Goal: Task Accomplishment & Management: Manage account settings

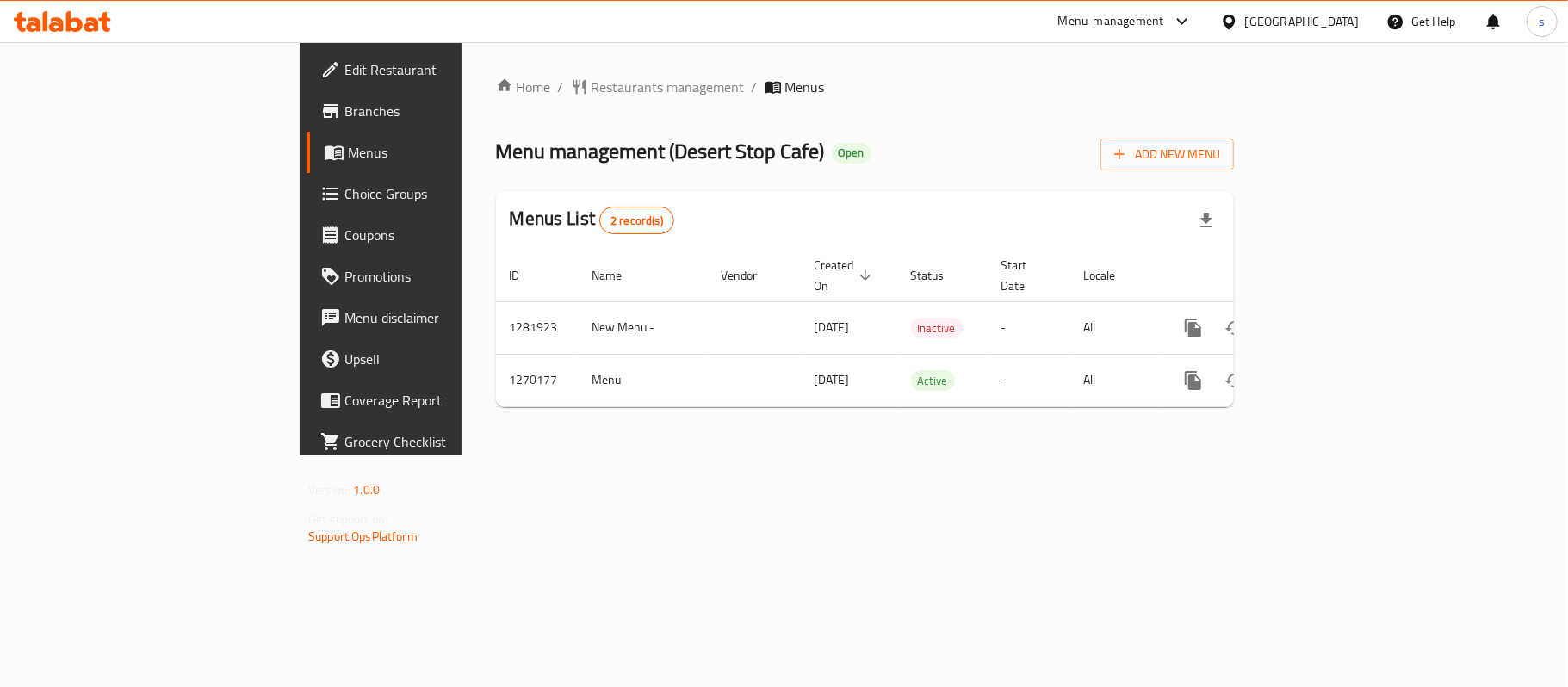
click at [1186, 18] on icon at bounding box center [1182, 21] width 20 height 20
click at [1057, 188] on div "Restaurant-Management" at bounding box center [1019, 190] width 135 height 19
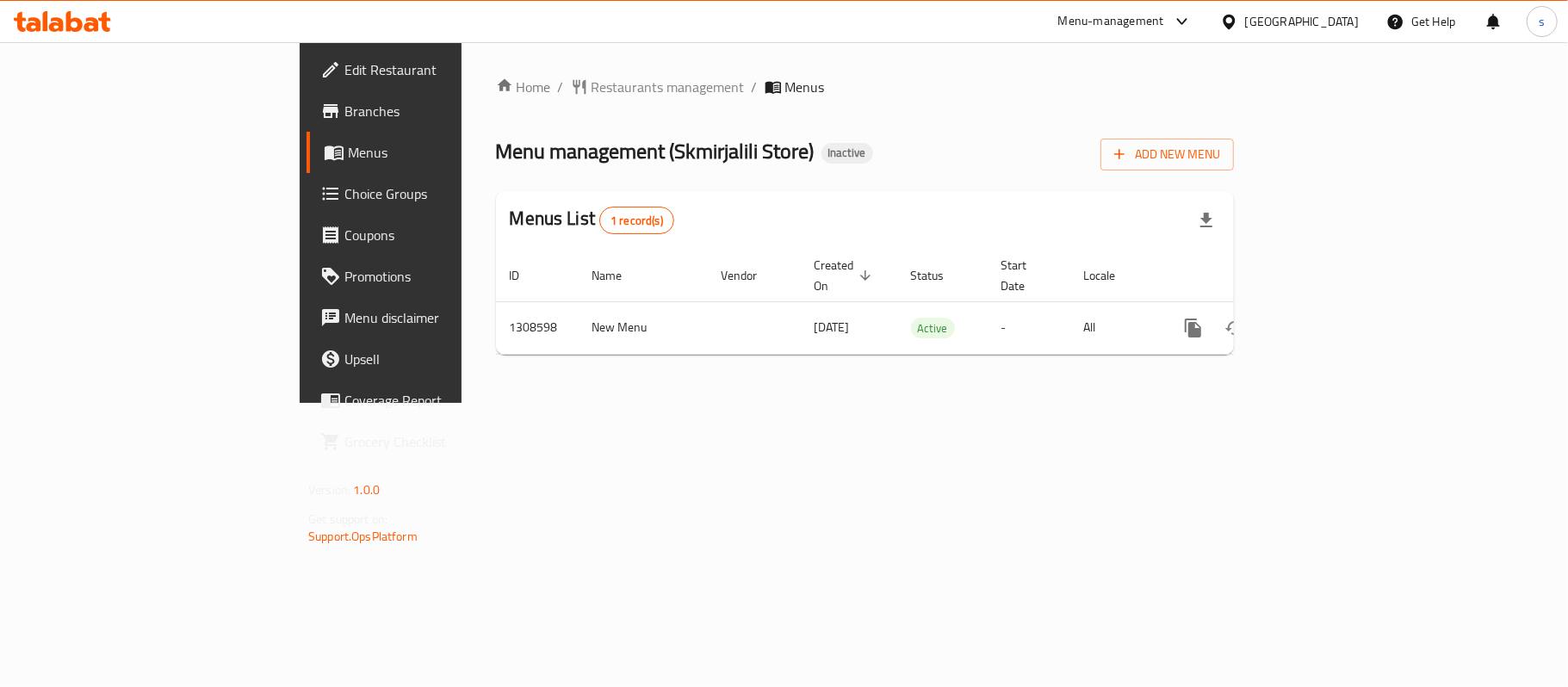
click at [1288, 18] on div "[GEOGRAPHIC_DATA]" at bounding box center [1302, 21] width 113 height 19
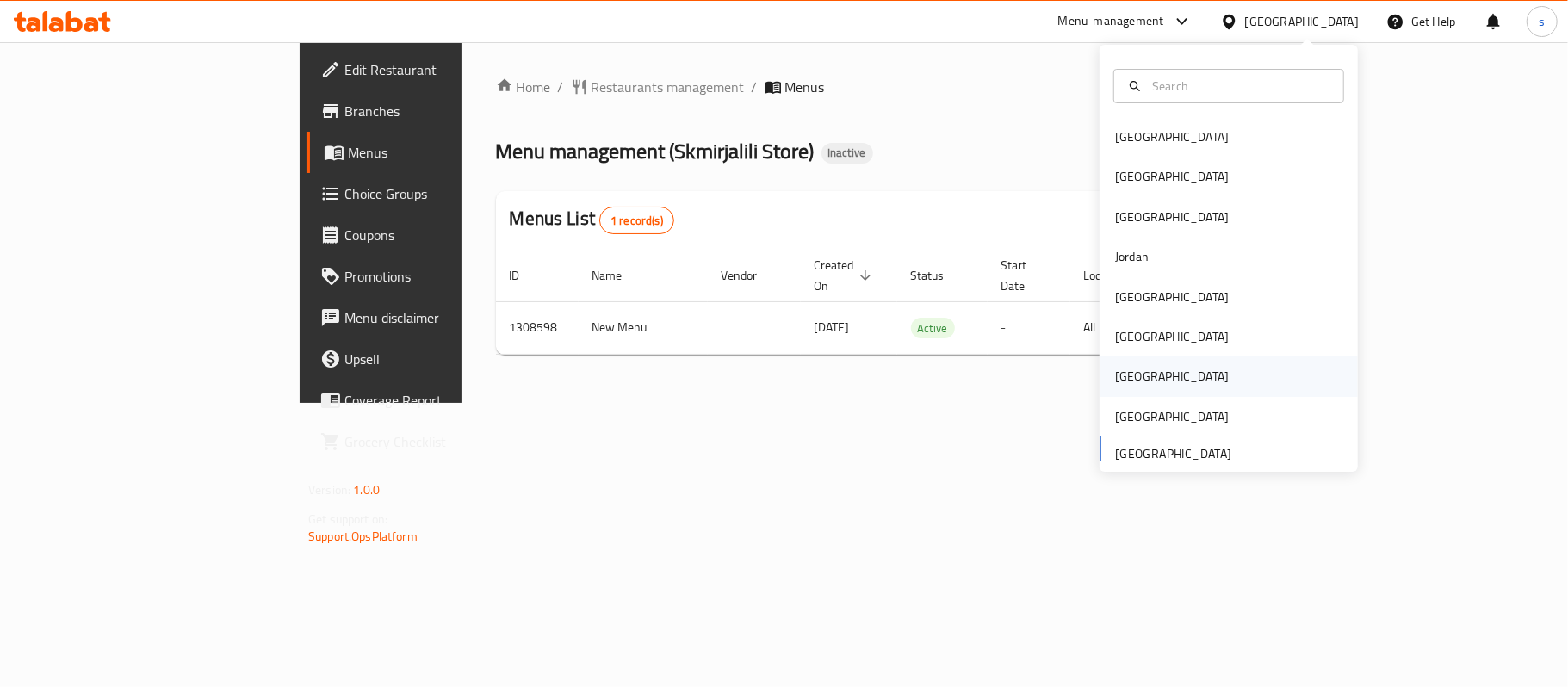
click at [1118, 373] on div "[GEOGRAPHIC_DATA]" at bounding box center [1172, 376] width 113 height 19
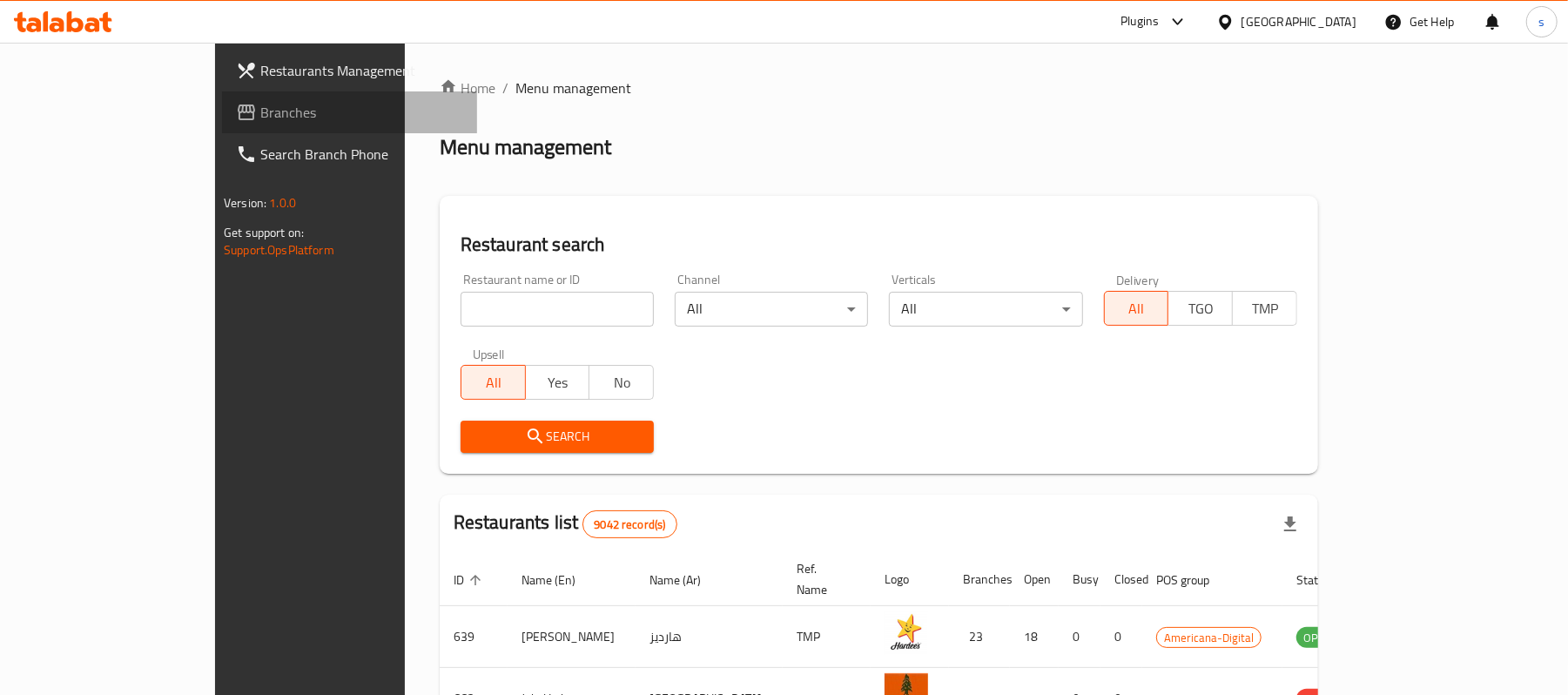
click at [260, 104] on span "Branches" at bounding box center [362, 112] width 203 height 21
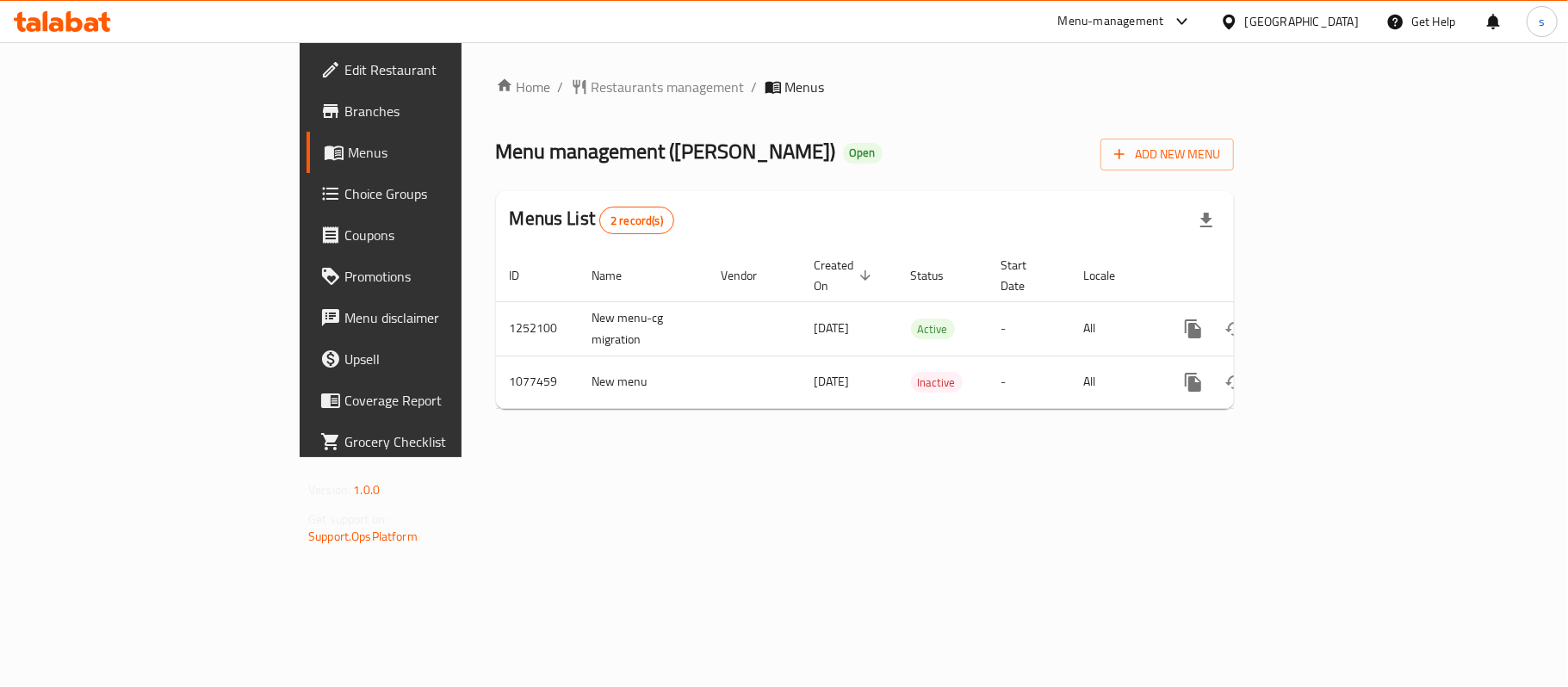
click at [1187, 21] on icon at bounding box center [1181, 20] width 10 height 7
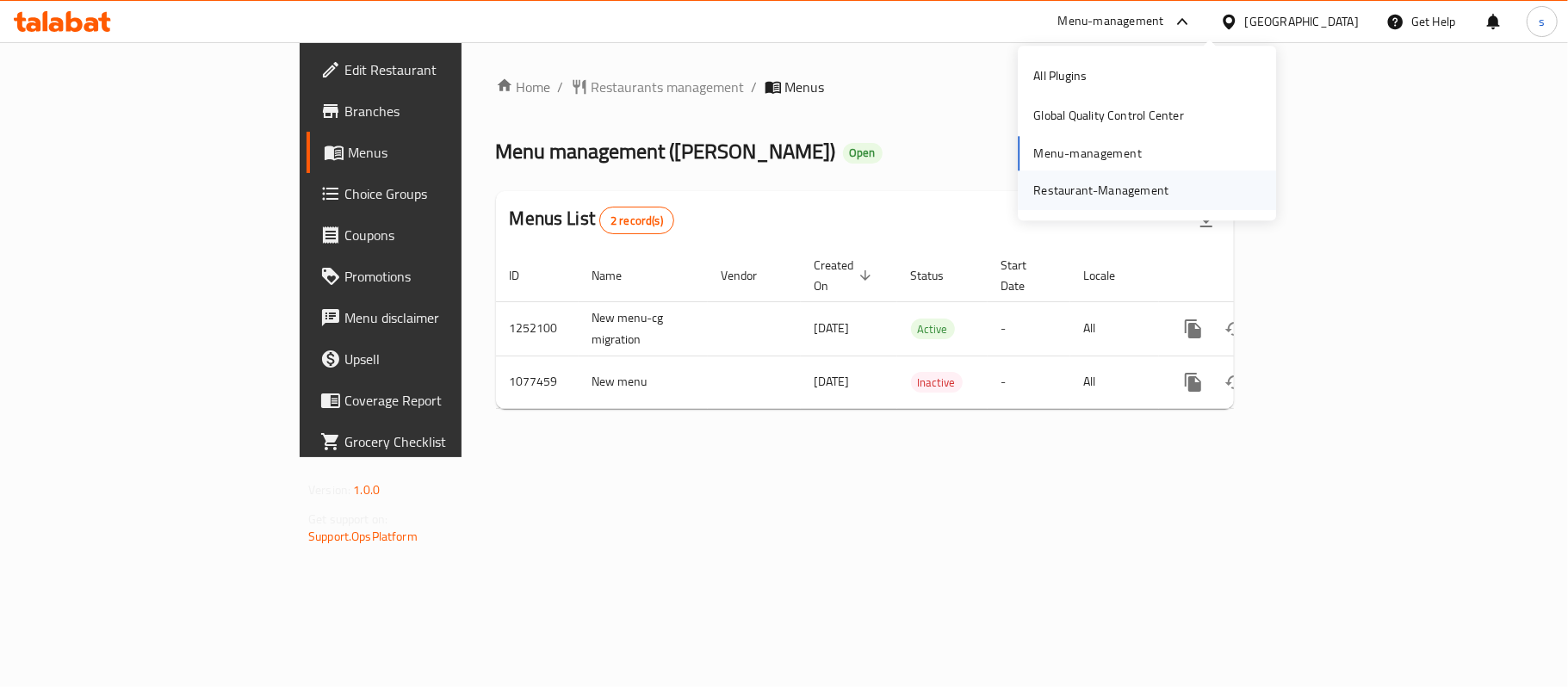
click at [1144, 204] on div "Restaurant-Management" at bounding box center [1100, 190] width 163 height 40
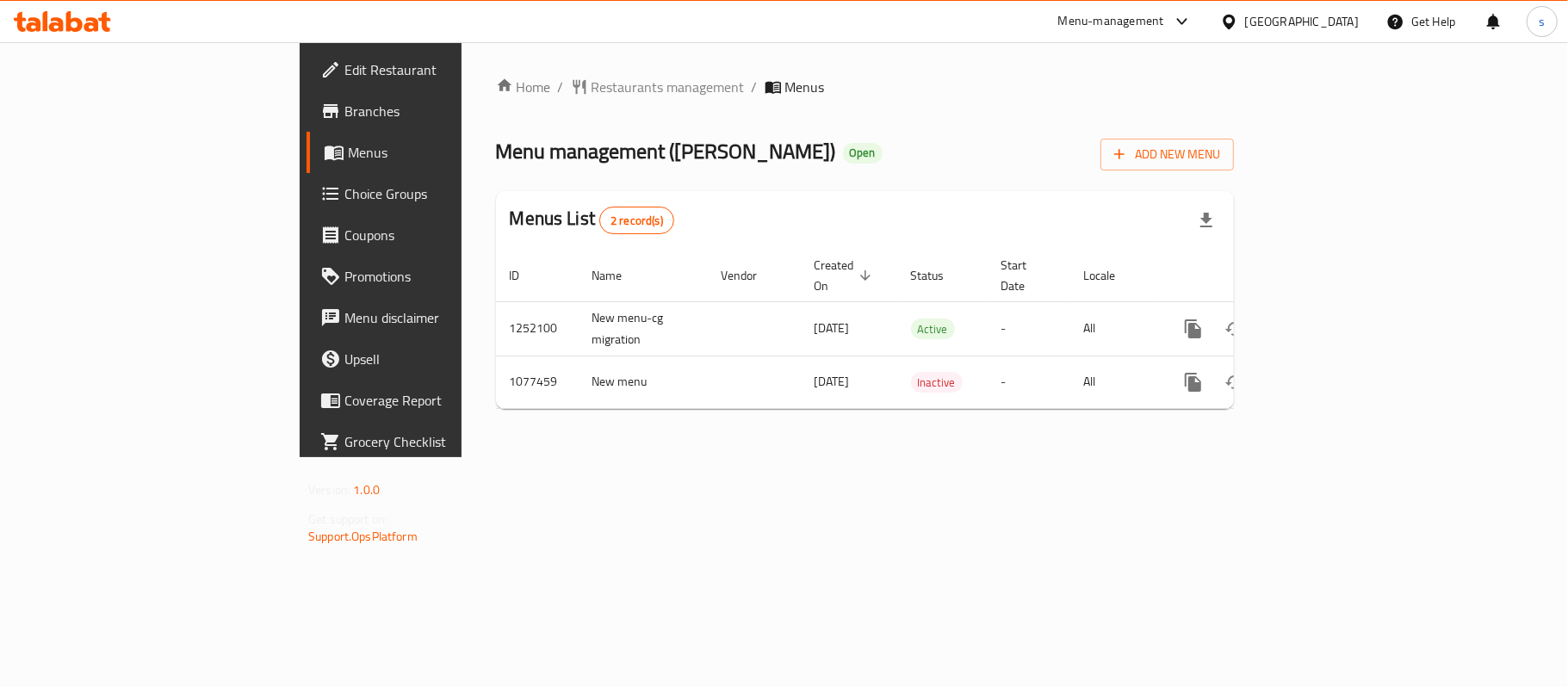
click at [1333, 22] on div "[GEOGRAPHIC_DATA]" at bounding box center [1302, 21] width 113 height 19
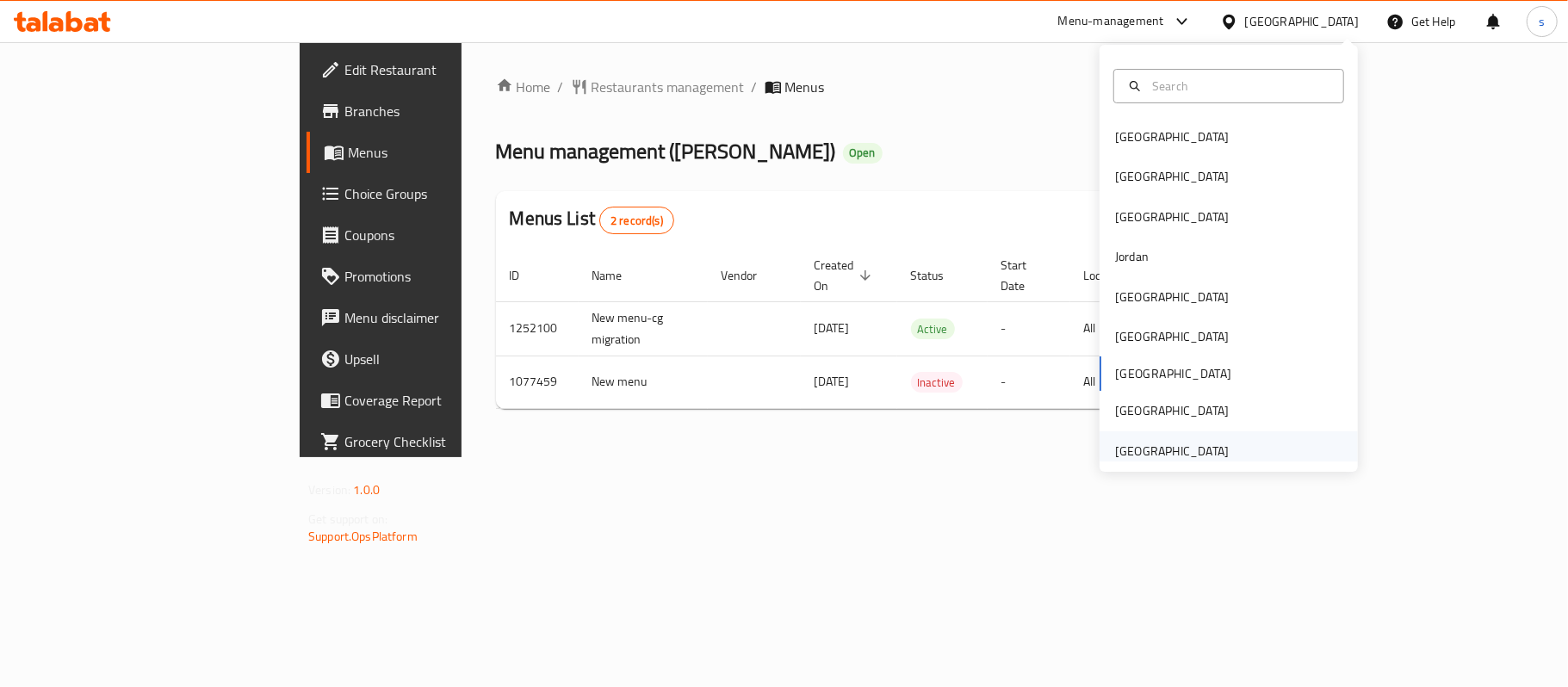
click at [1200, 451] on div "[GEOGRAPHIC_DATA]" at bounding box center [1172, 451] width 113 height 19
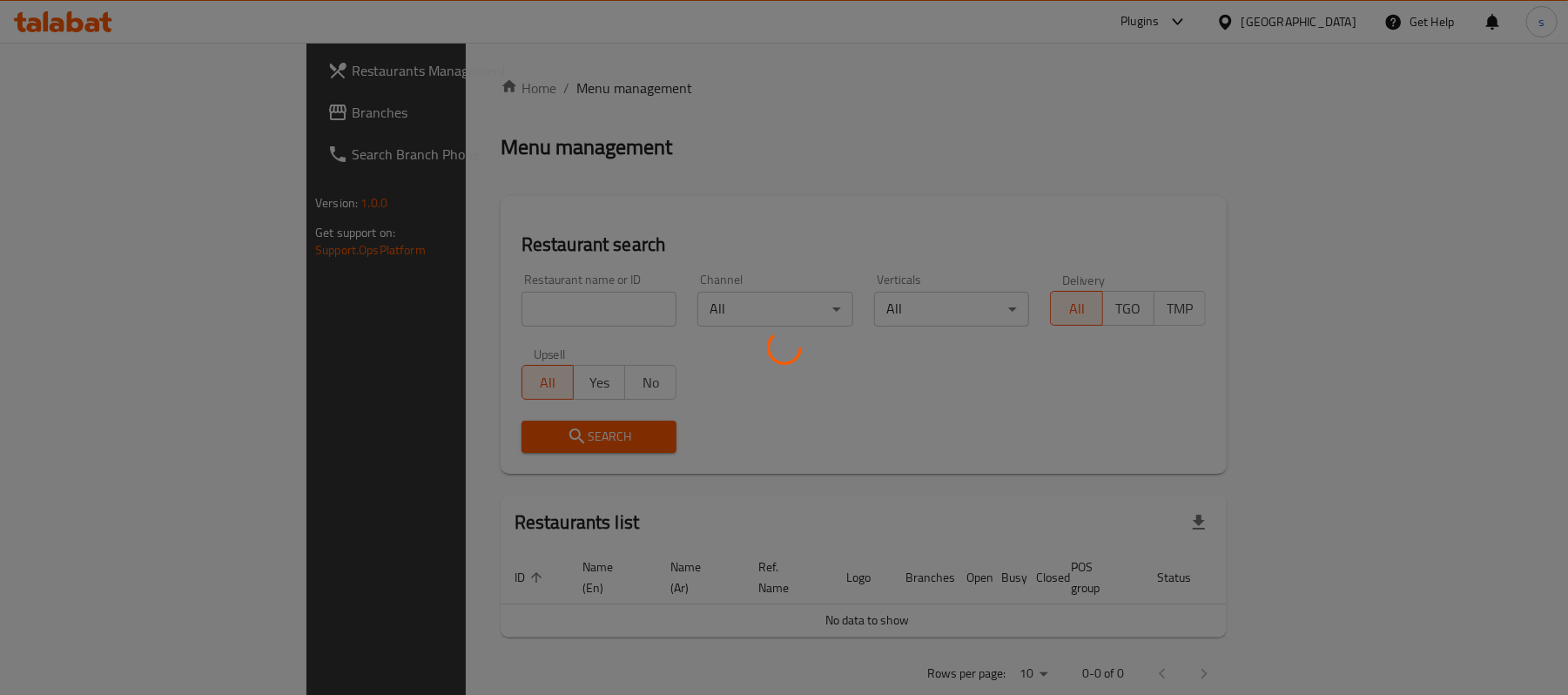
click at [77, 119] on div at bounding box center [784, 347] width 1568 height 695
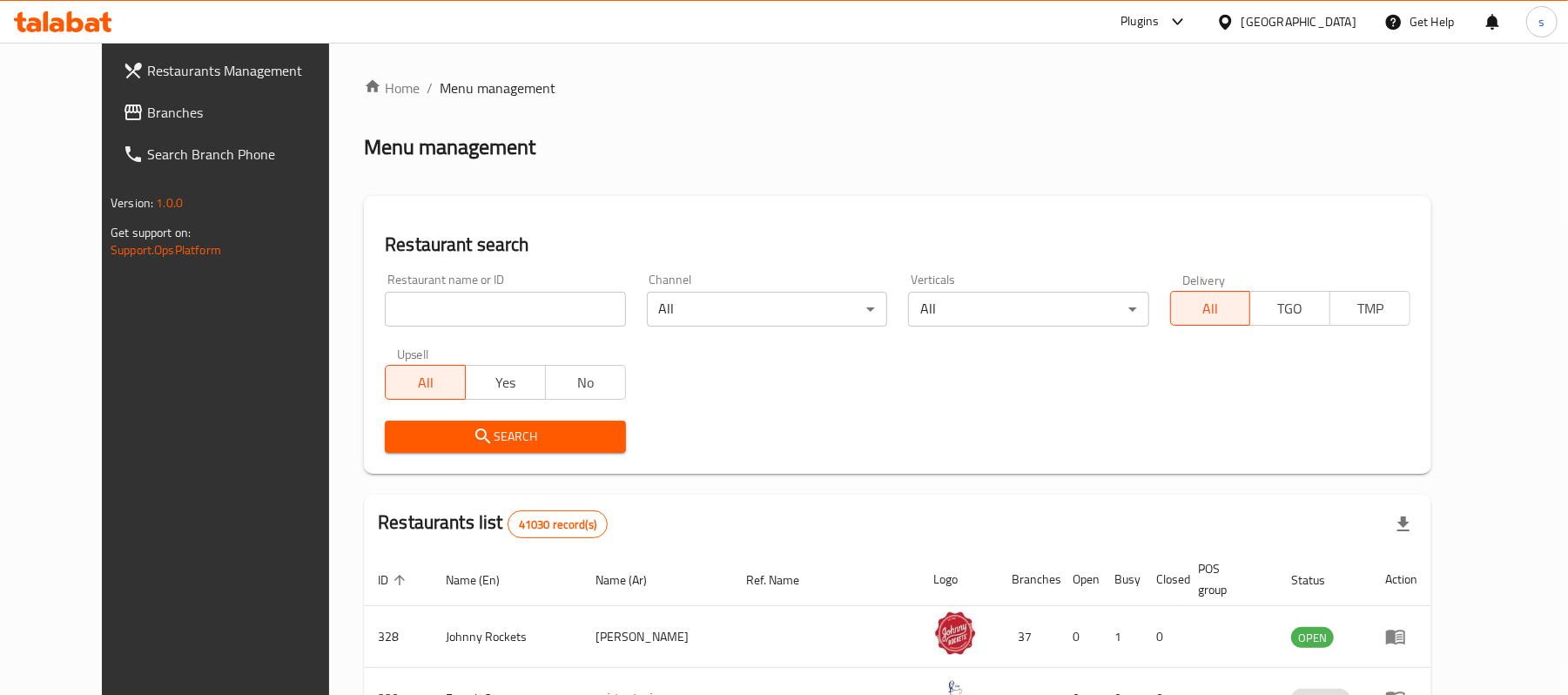
click at [147, 119] on span "Branches" at bounding box center [248, 112] width 203 height 21
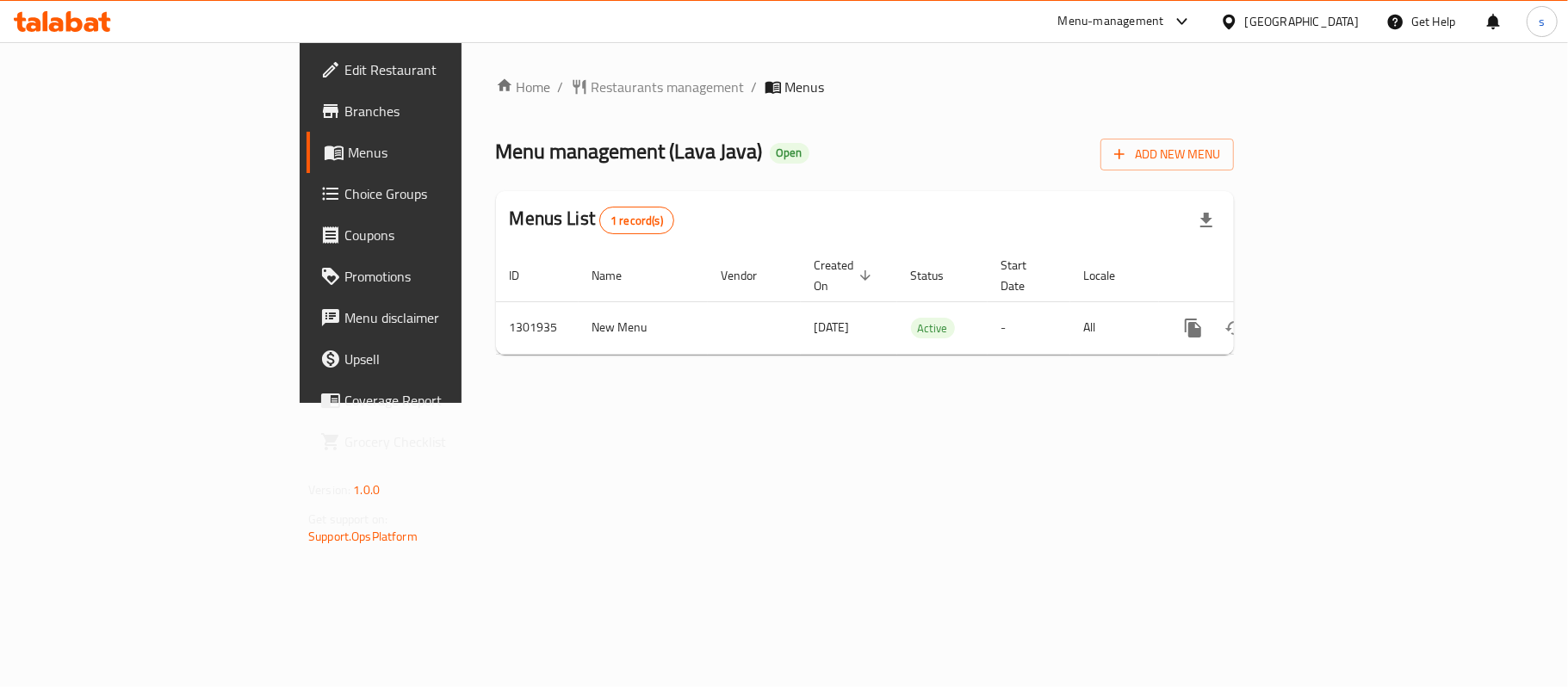
click at [1272, 19] on div "[GEOGRAPHIC_DATA]" at bounding box center [1302, 21] width 113 height 19
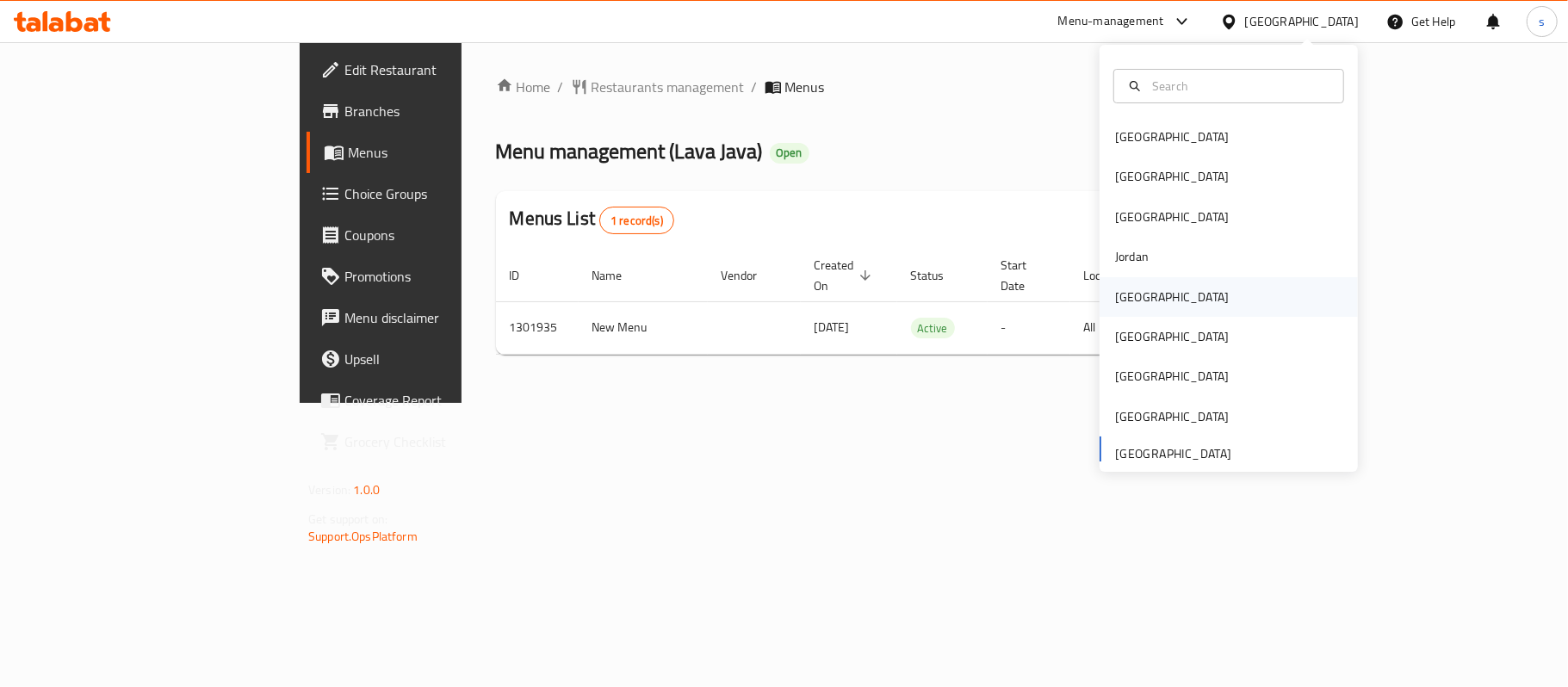
click at [1121, 293] on div "[GEOGRAPHIC_DATA]" at bounding box center [1172, 297] width 113 height 19
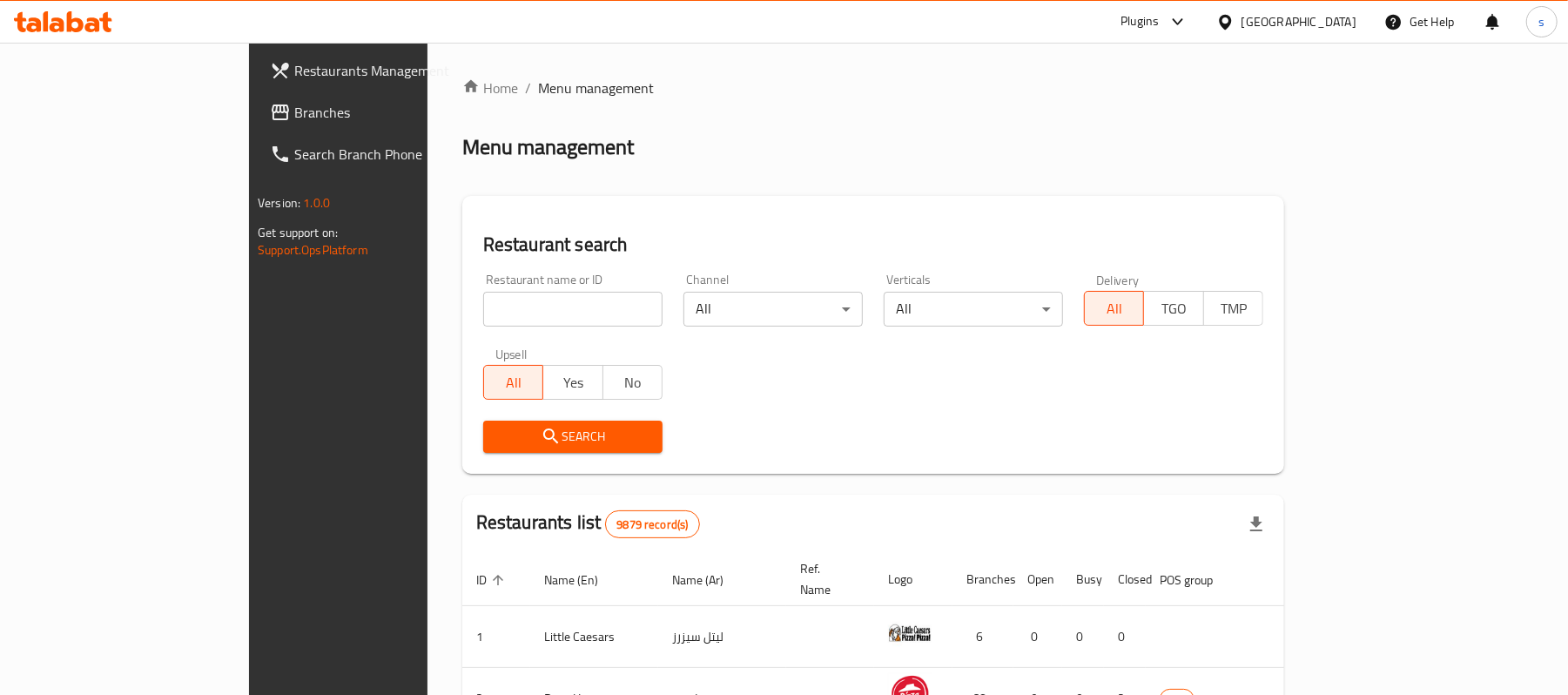
click at [294, 115] on span "Branches" at bounding box center [396, 112] width 203 height 21
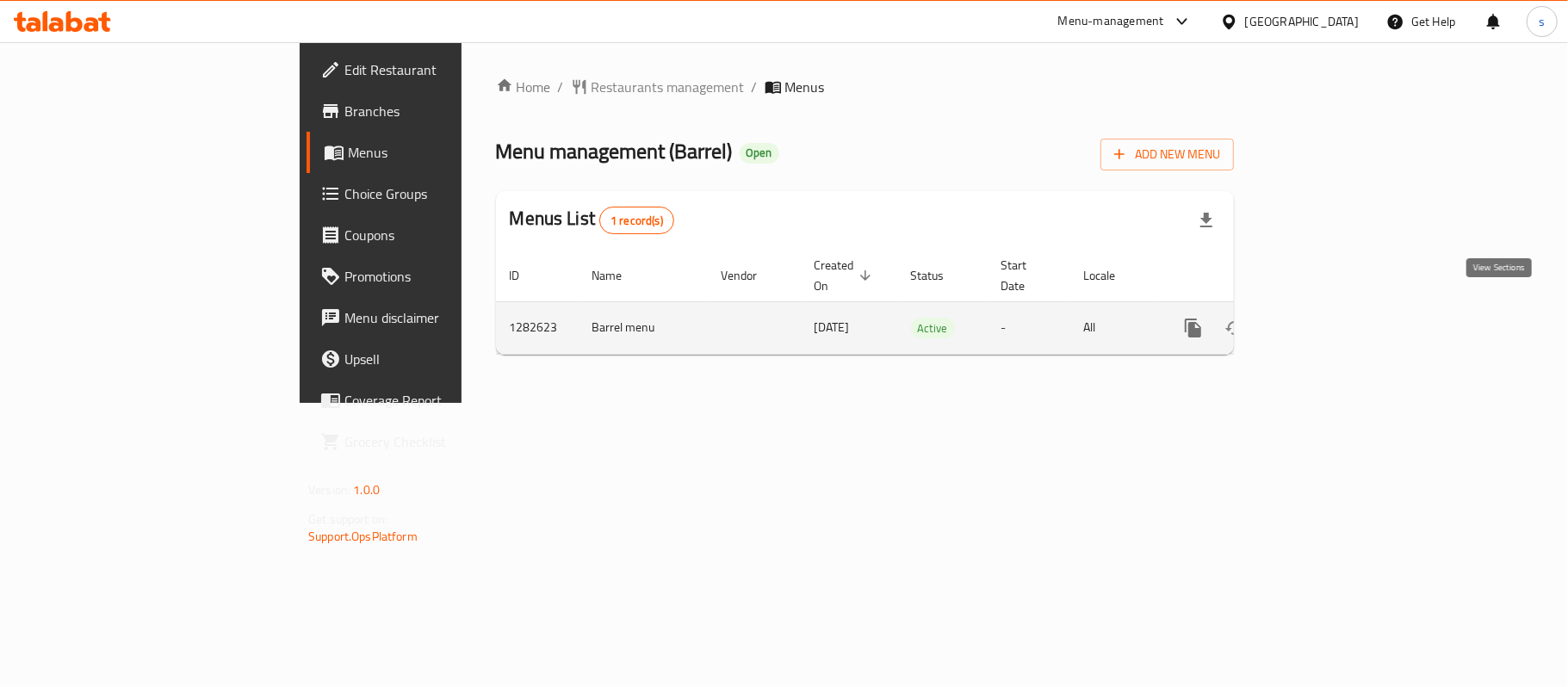
click at [1328, 318] on icon "enhanced table" at bounding box center [1317, 328] width 20 height 20
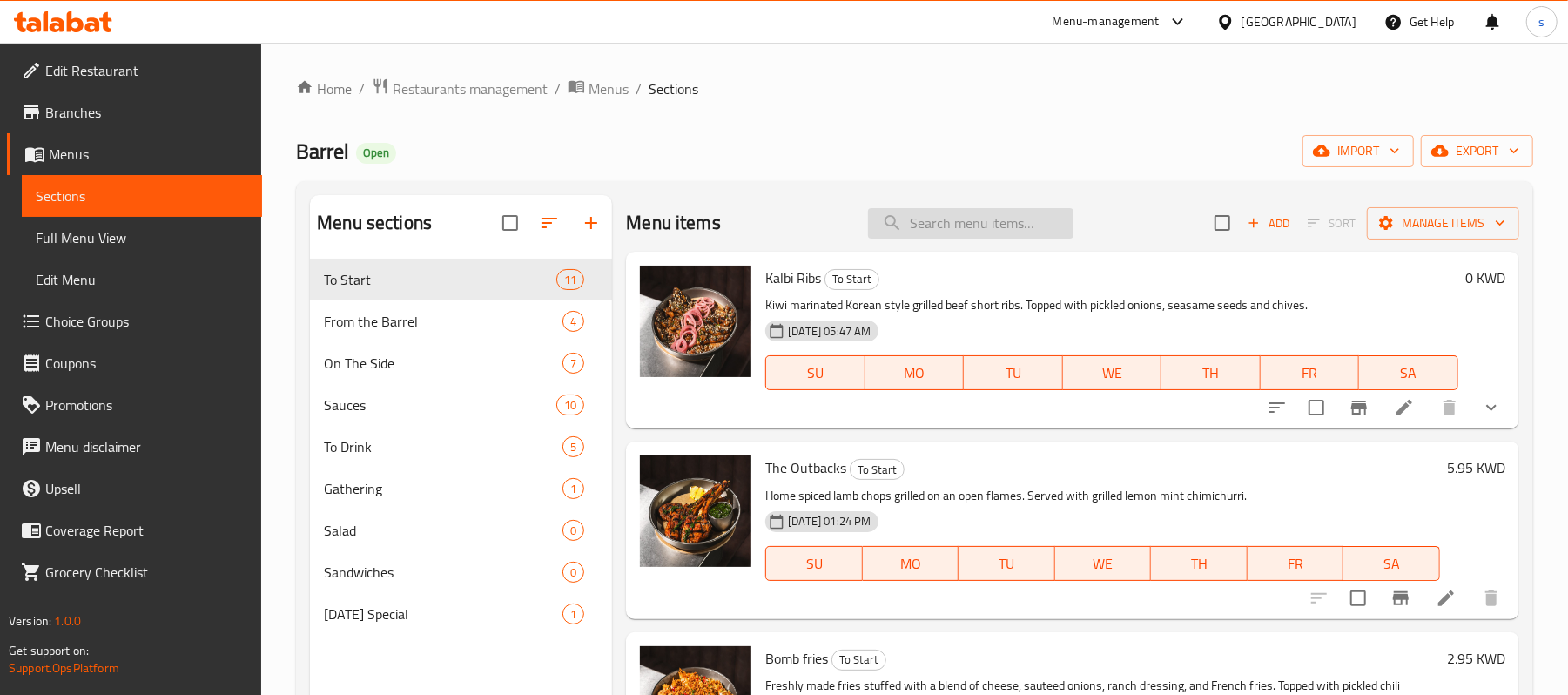
click at [945, 234] on input "search" at bounding box center [970, 223] width 206 height 30
paste input "Barrel Smoked Bbq"
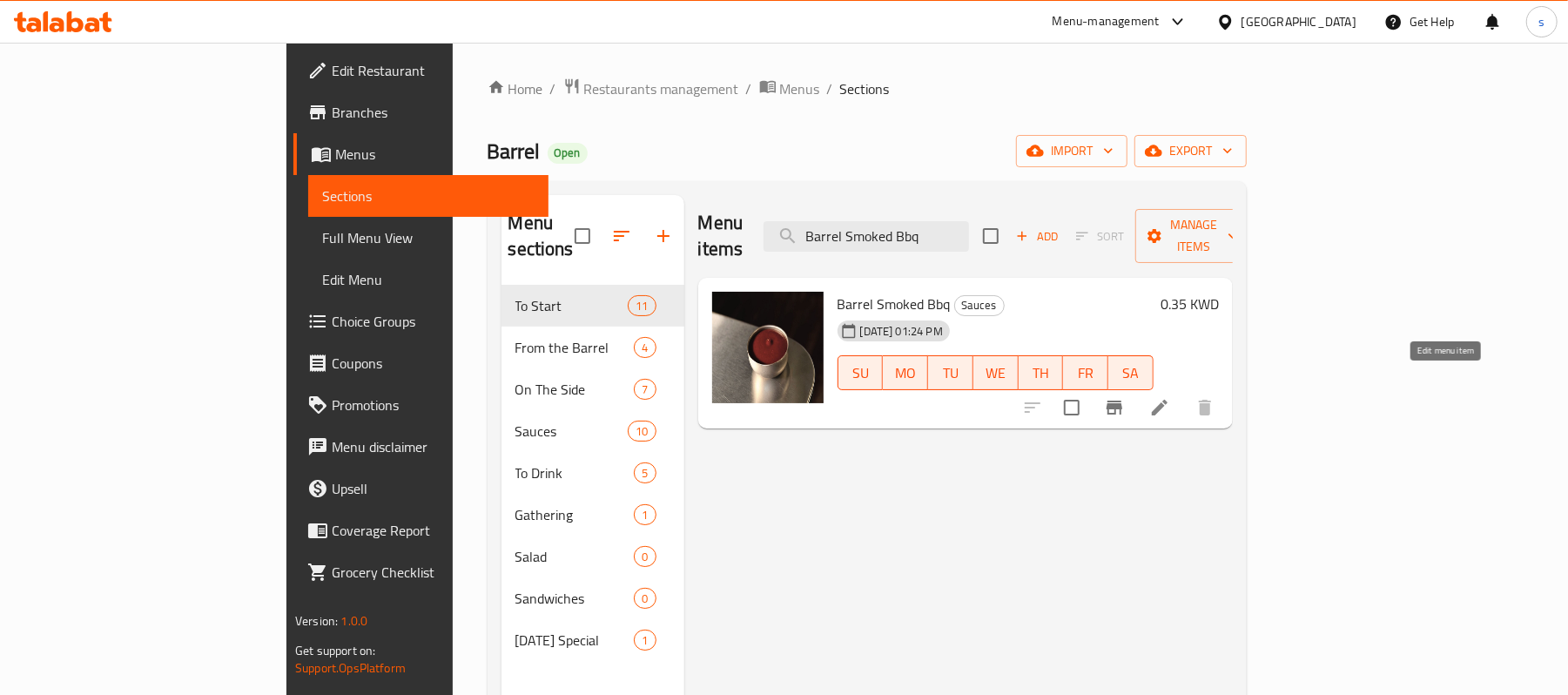
type input "Barrel Smoked Bbq"
click at [1168, 400] on icon at bounding box center [1159, 407] width 16 height 16
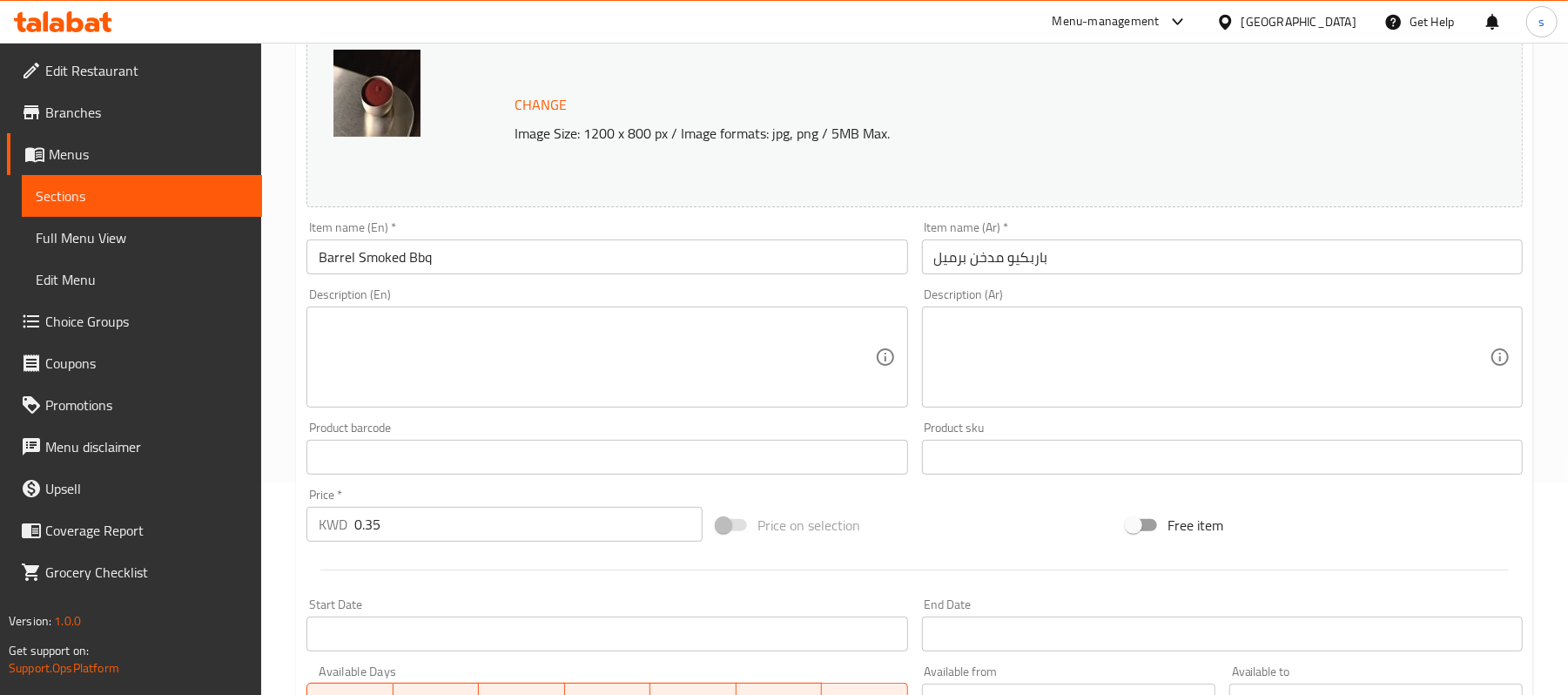
scroll to position [211, 0]
click at [1241, 26] on div at bounding box center [1228, 22] width 25 height 19
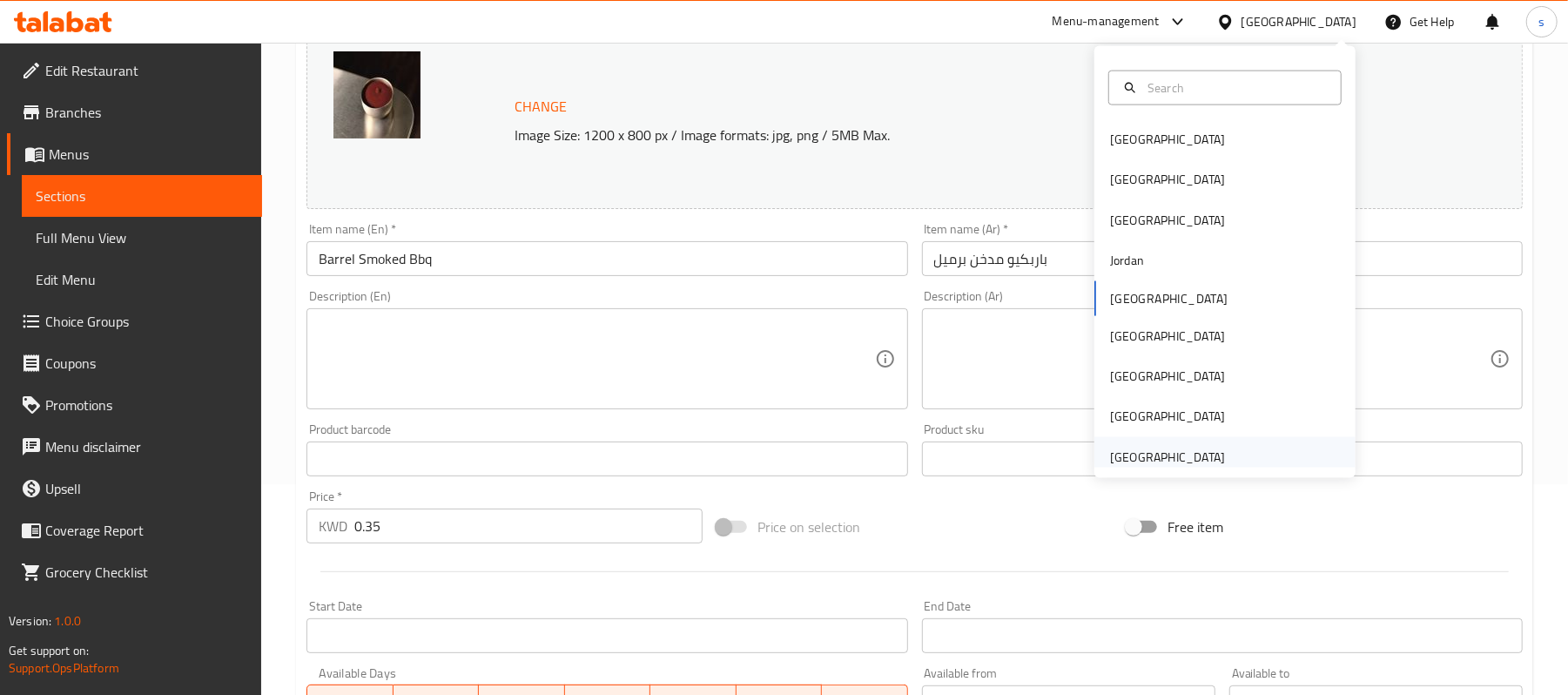
click at [1136, 454] on div "[GEOGRAPHIC_DATA]" at bounding box center [1167, 457] width 115 height 19
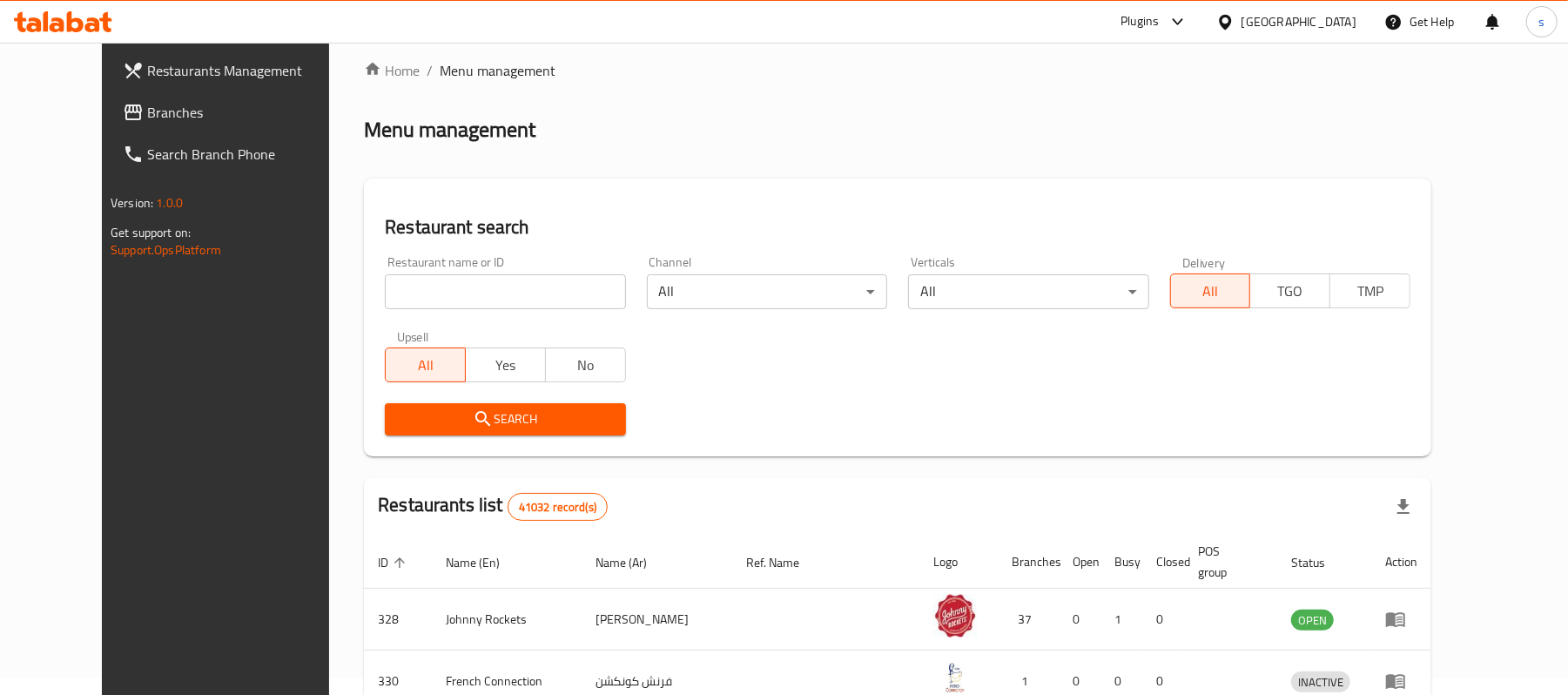
scroll to position [211, 0]
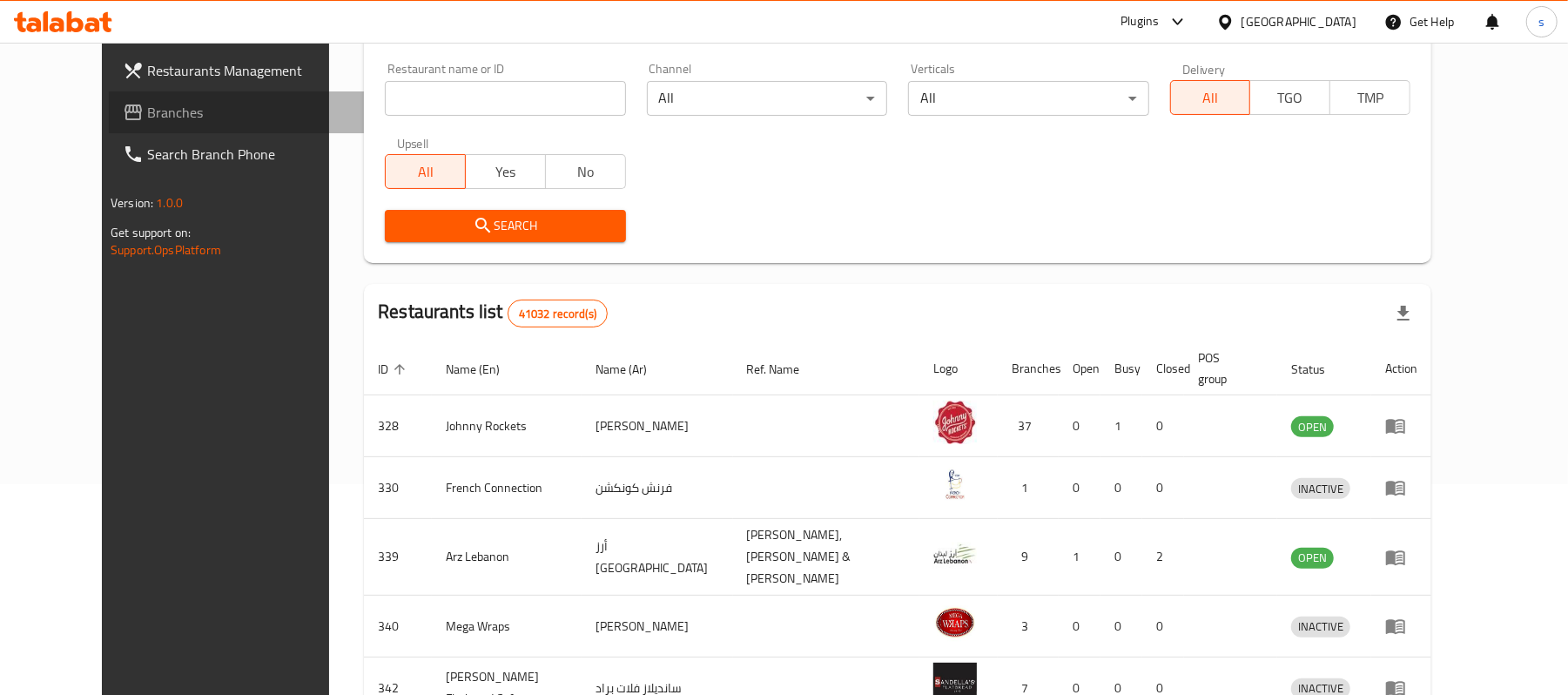
click at [147, 116] on span "Branches" at bounding box center [248, 112] width 203 height 21
